Goal: Information Seeking & Learning: Compare options

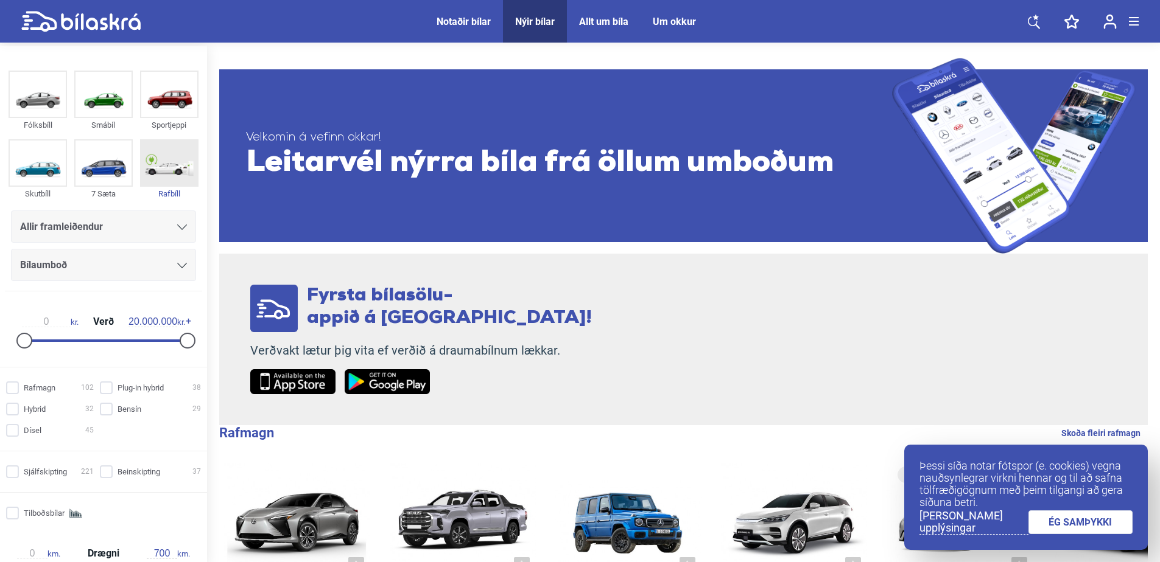
click at [180, 158] on img at bounding box center [169, 163] width 56 height 45
checkbox input "true"
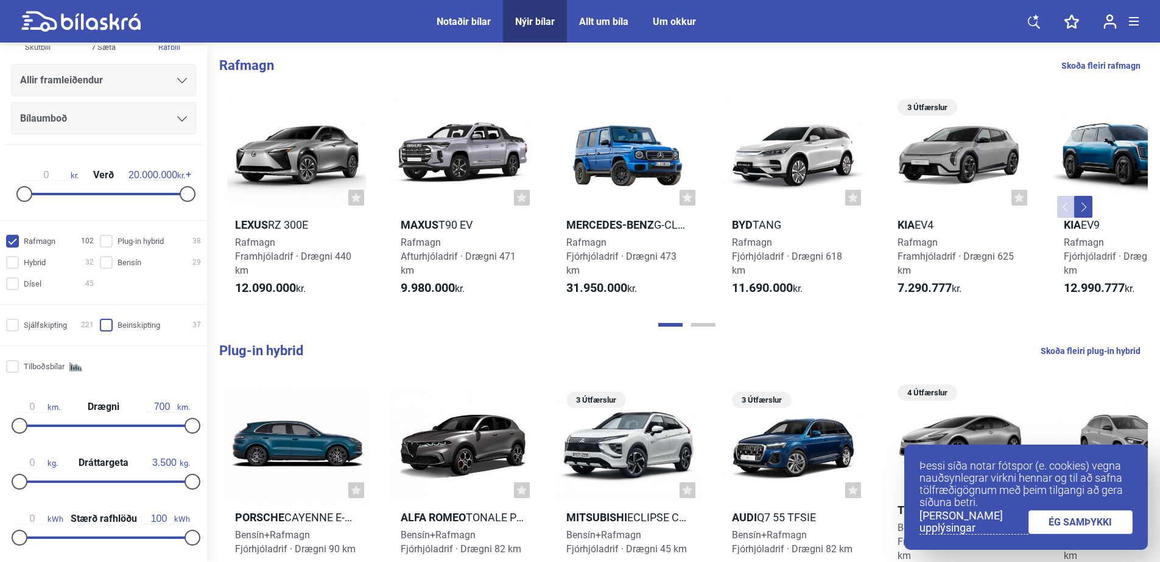
scroll to position [183, 0]
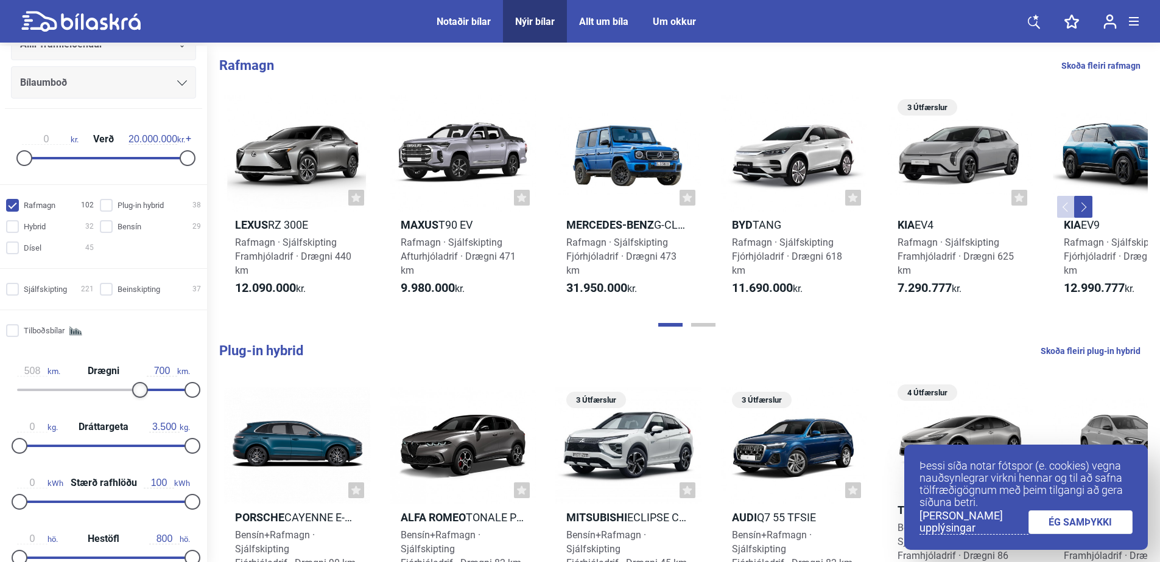
type input "510"
drag, startPoint x: 17, startPoint y: 396, endPoint x: 139, endPoint y: 396, distance: 122.3
click at [139, 396] on div at bounding box center [146, 390] width 16 height 16
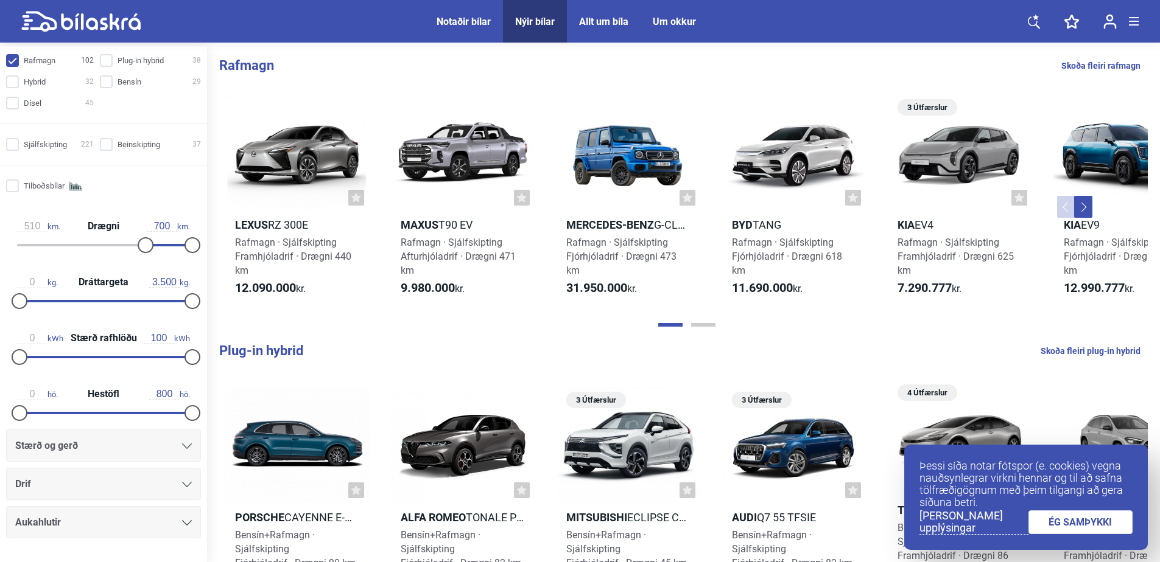
scroll to position [362, 0]
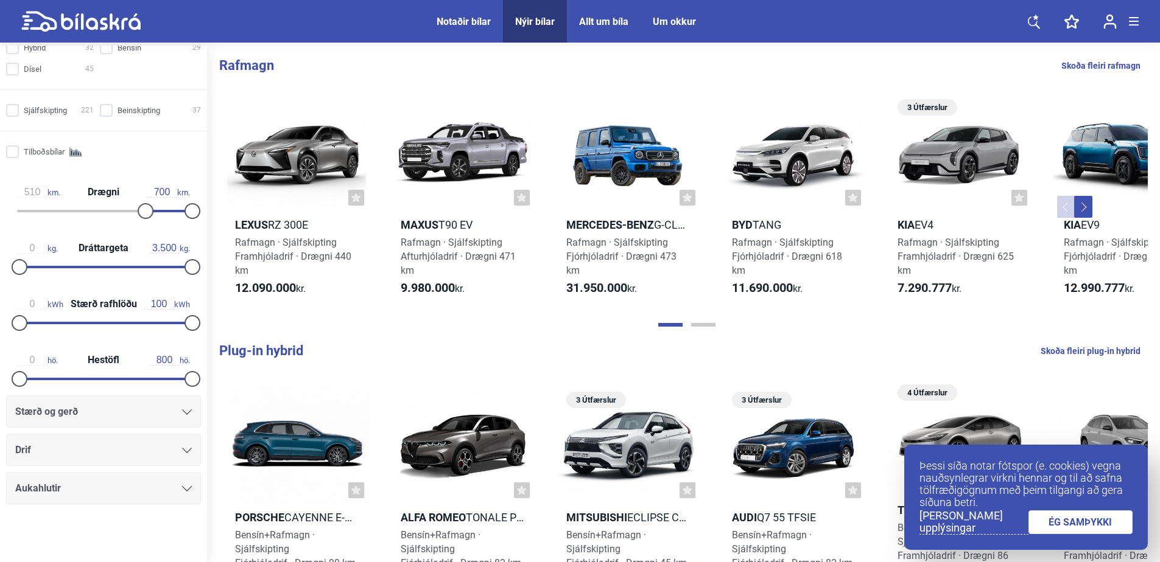
click at [127, 443] on div "Drif" at bounding box center [103, 450] width 177 height 17
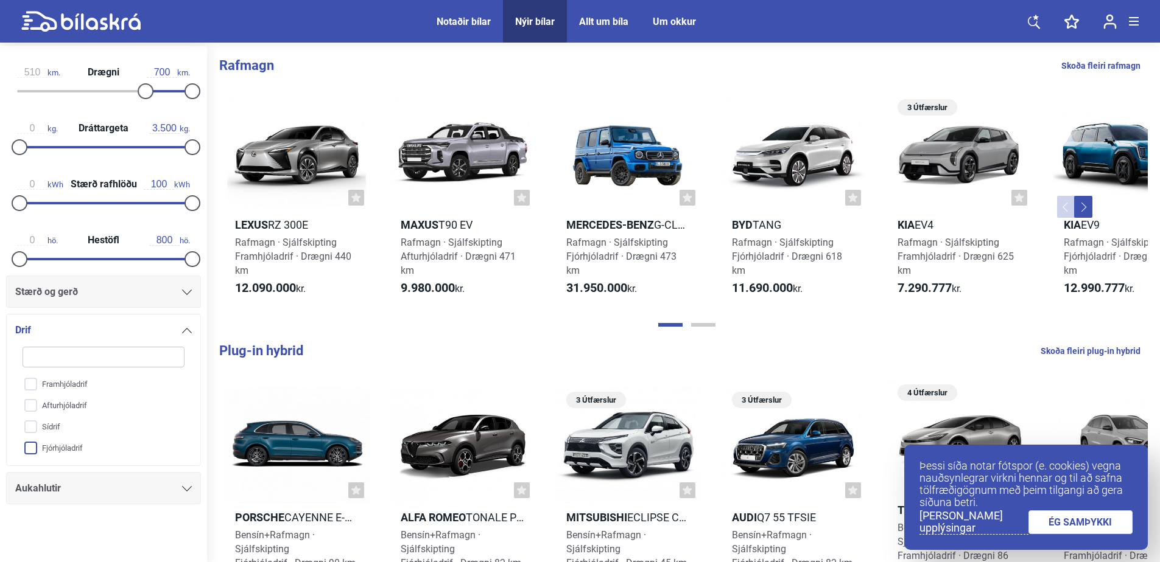
click at [29, 447] on input "Fjórhjóladrif" at bounding box center [95, 448] width 163 height 21
checkbox input "true"
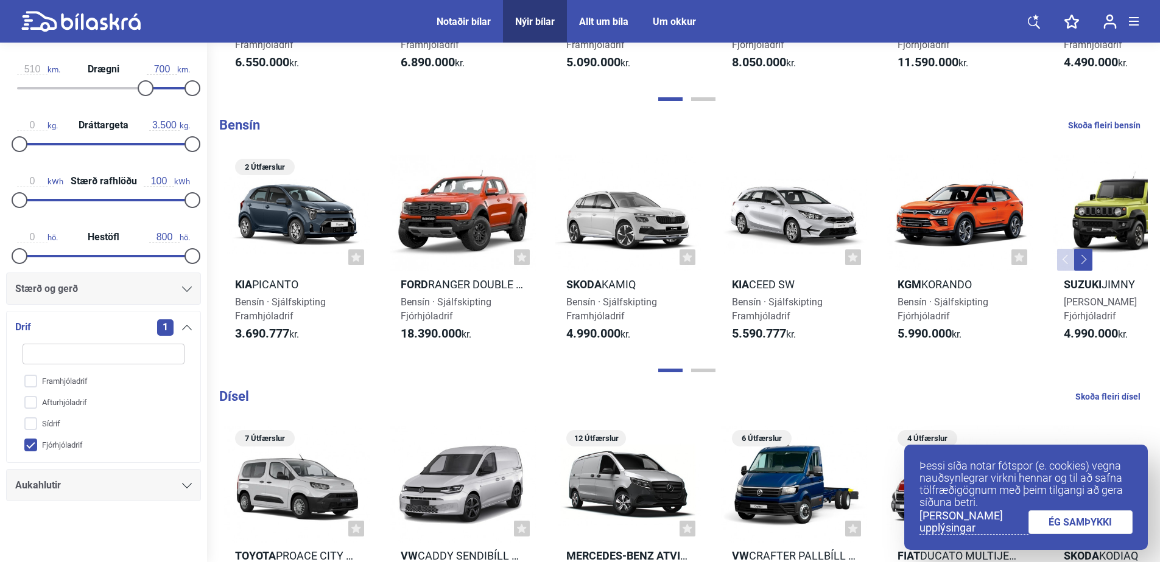
scroll to position [852, 0]
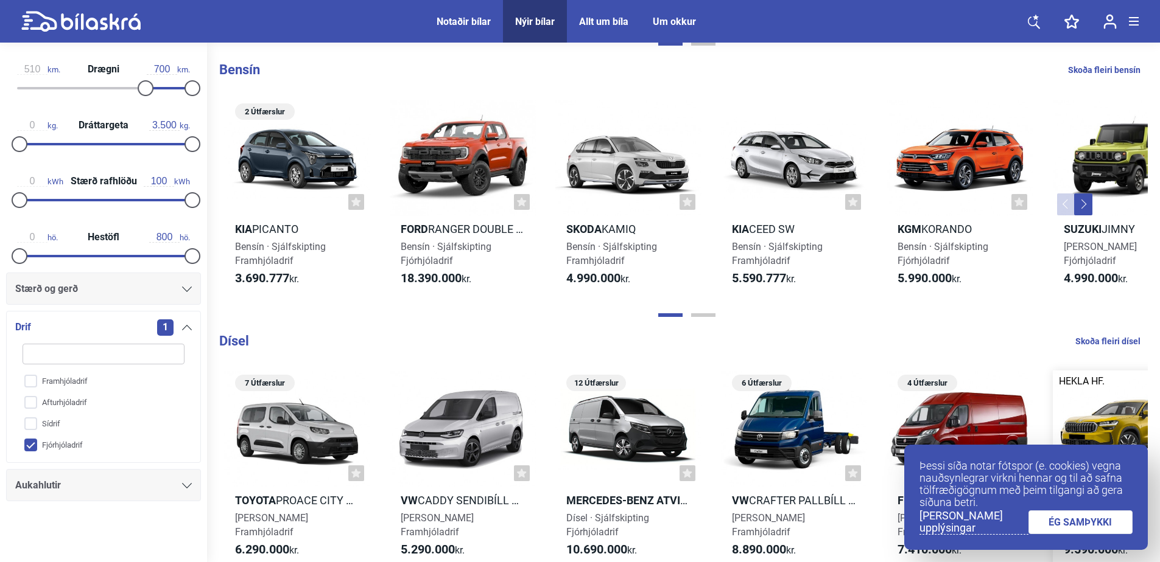
click at [1083, 528] on link "ÉG SAMÞYKKI" at bounding box center [1080, 523] width 105 height 24
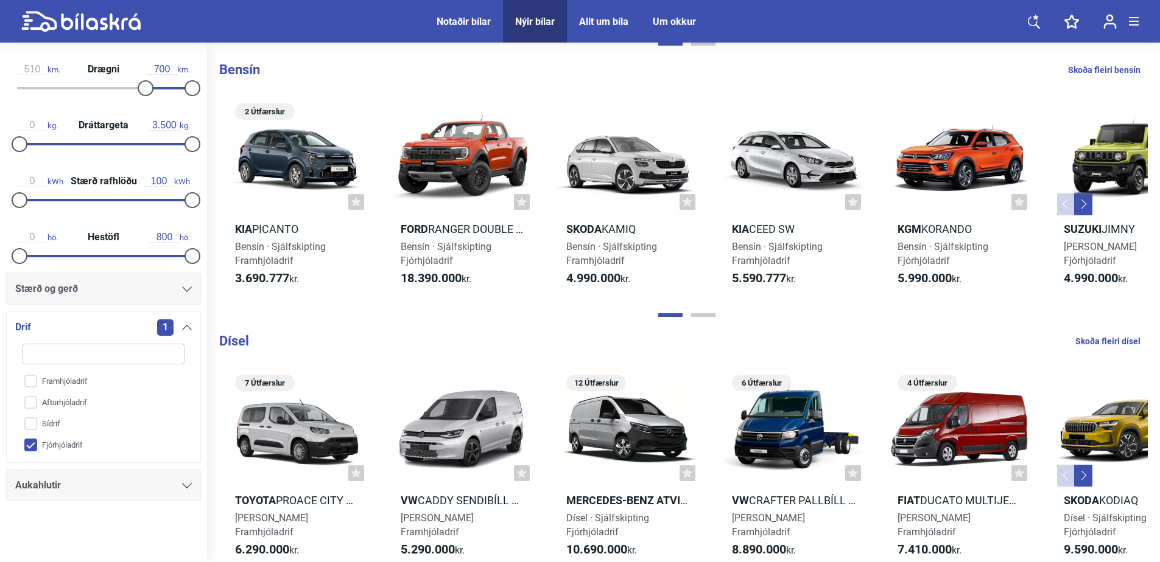
click at [187, 327] on icon at bounding box center [187, 327] width 10 height 5
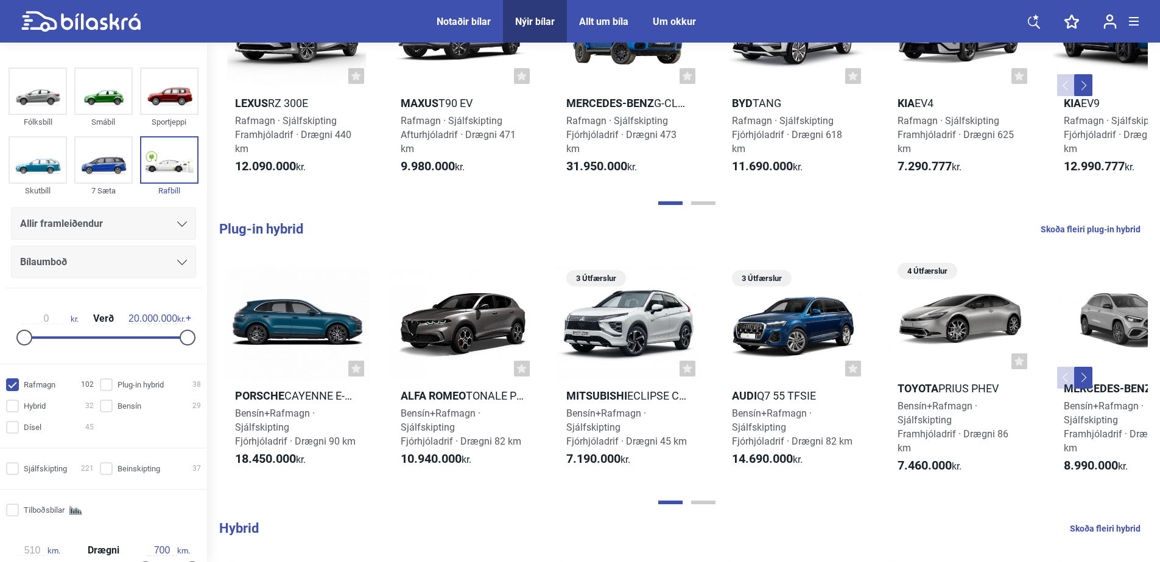
scroll to position [0, 0]
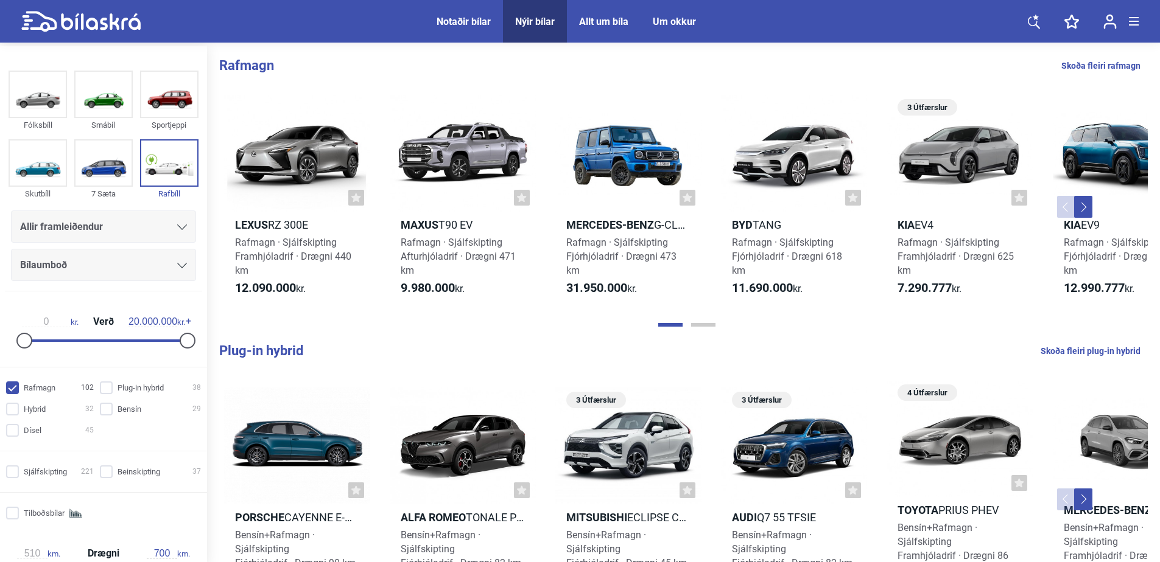
click at [1122, 69] on link "Skoða fleiri rafmagn" at bounding box center [1100, 66] width 79 height 16
click at [183, 156] on img at bounding box center [169, 163] width 56 height 45
click at [180, 156] on img at bounding box center [169, 163] width 56 height 45
checkbox input "true"
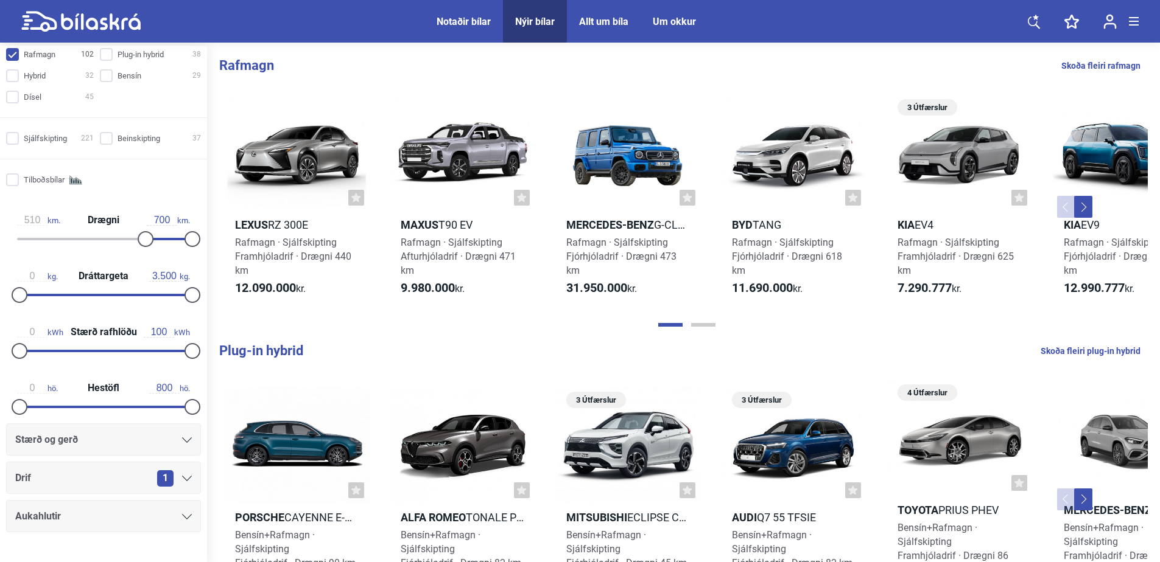
scroll to position [362, 0]
